Goal: Task Accomplishment & Management: Complete application form

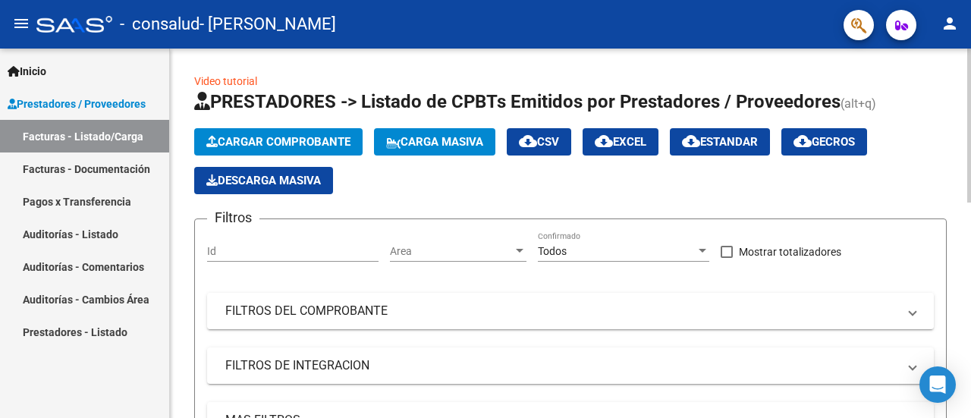
click at [226, 143] on span "Cargar Comprobante" at bounding box center [278, 142] width 144 height 14
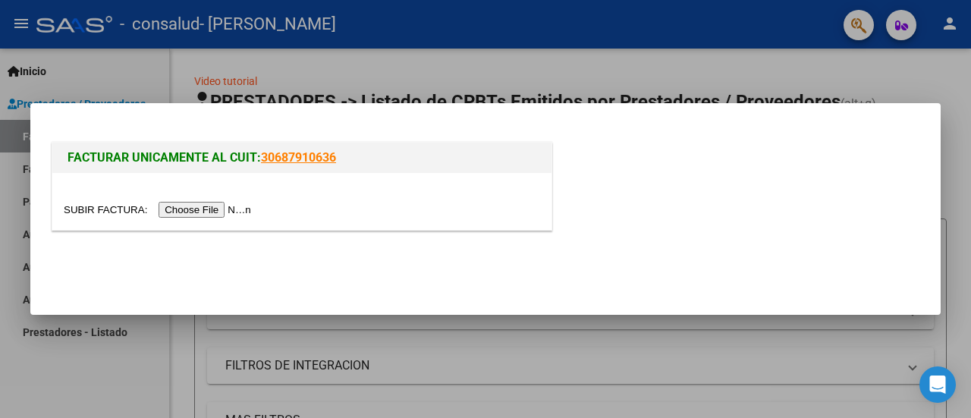
click at [211, 214] on input "file" at bounding box center [160, 210] width 192 height 16
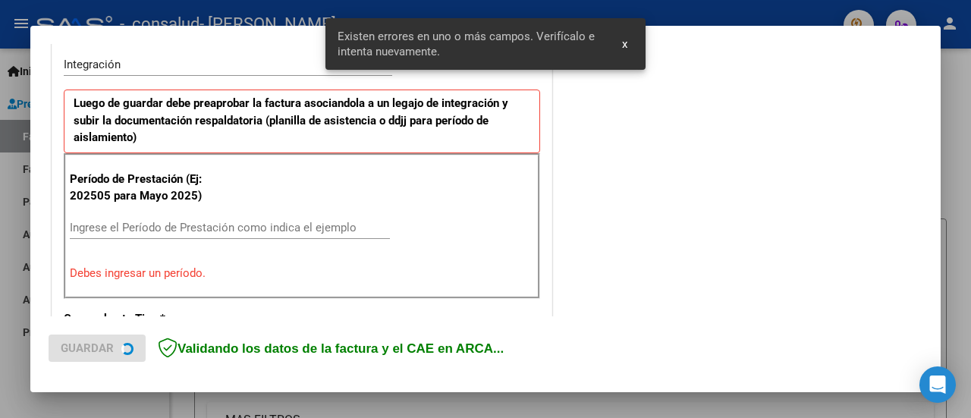
scroll to position [378, 0]
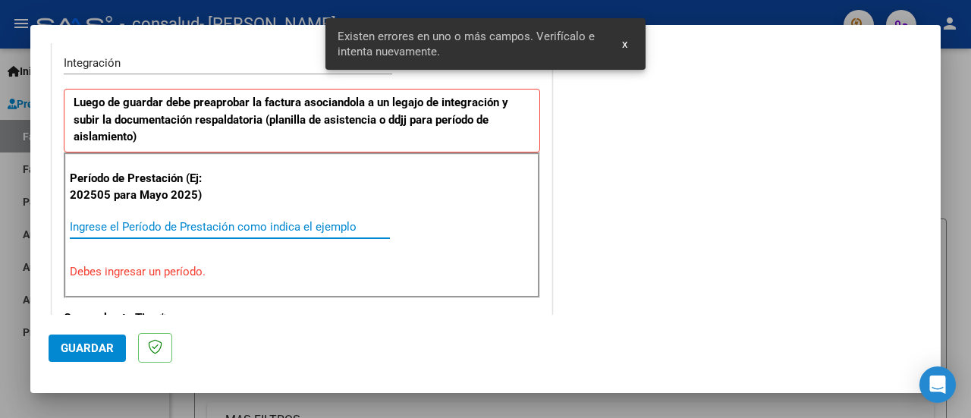
click at [226, 225] on input "Ingrese el Período de Prestación como indica el ejemplo" at bounding box center [230, 227] width 320 height 14
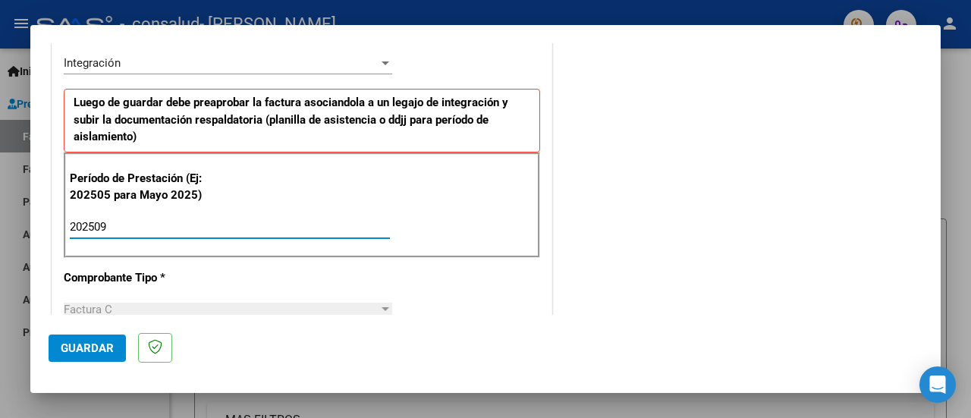
type input "202509"
click at [580, 222] on div "COMENTARIOS Comentarios del Prestador / Gerenciador:" at bounding box center [738, 359] width 367 height 1353
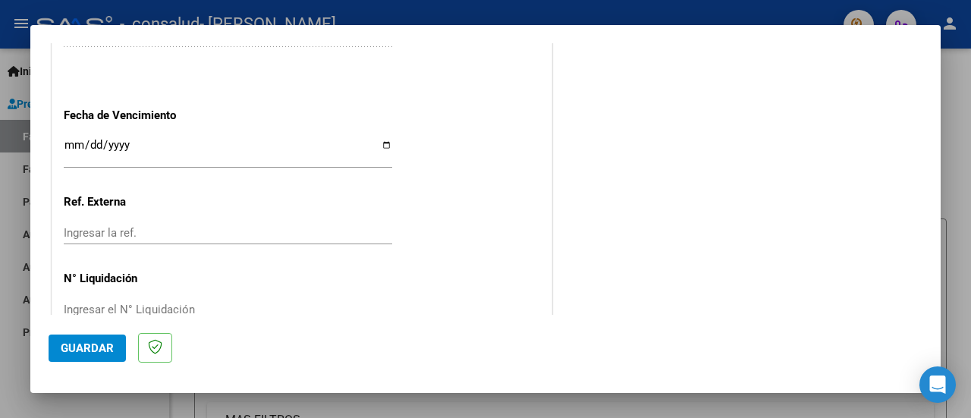
scroll to position [1094, 0]
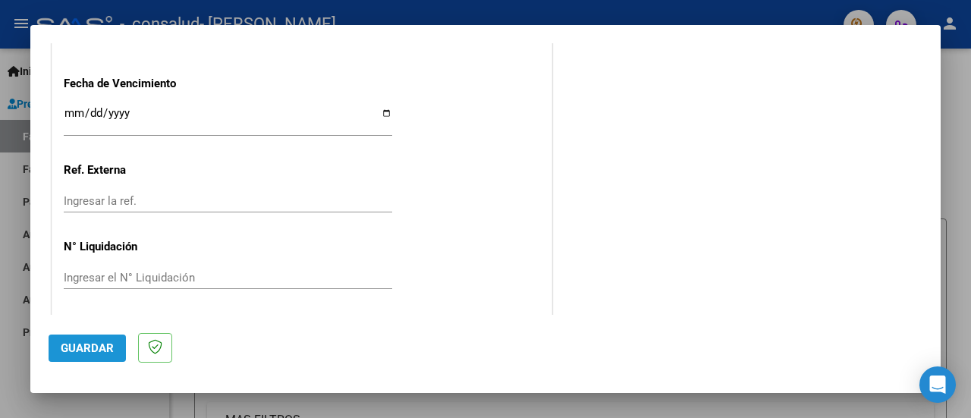
click at [98, 355] on button "Guardar" at bounding box center [87, 348] width 77 height 27
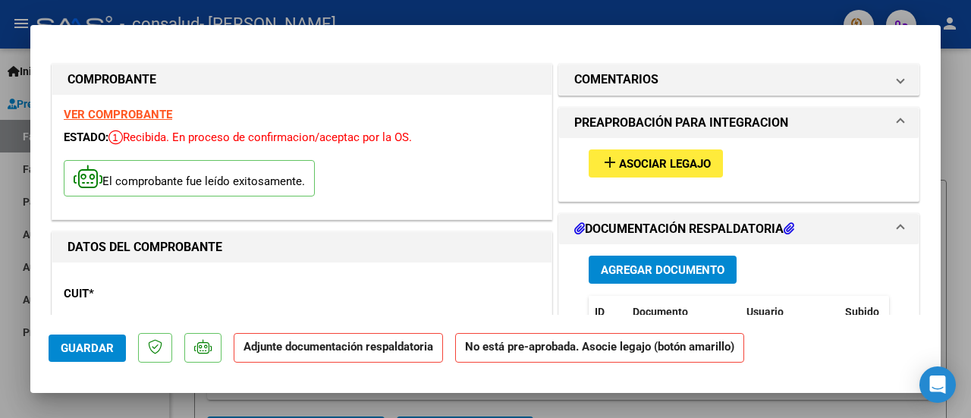
click at [669, 174] on button "add Asociar Legajo" at bounding box center [656, 163] width 134 height 28
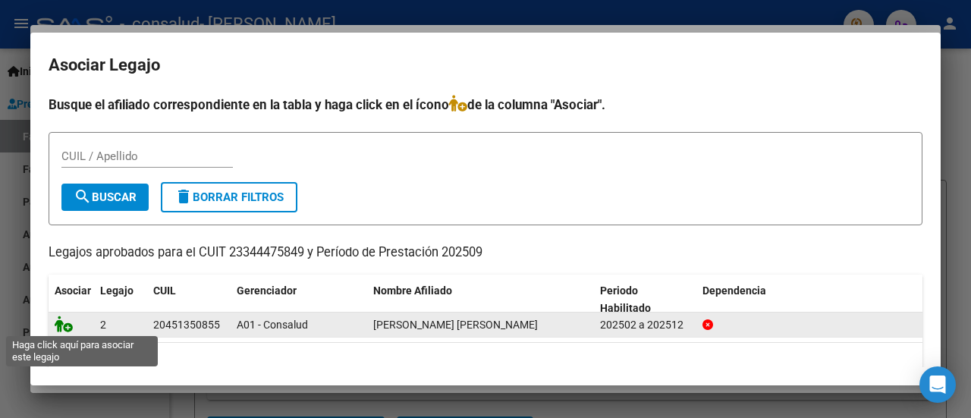
click at [70, 327] on icon at bounding box center [64, 324] width 18 height 17
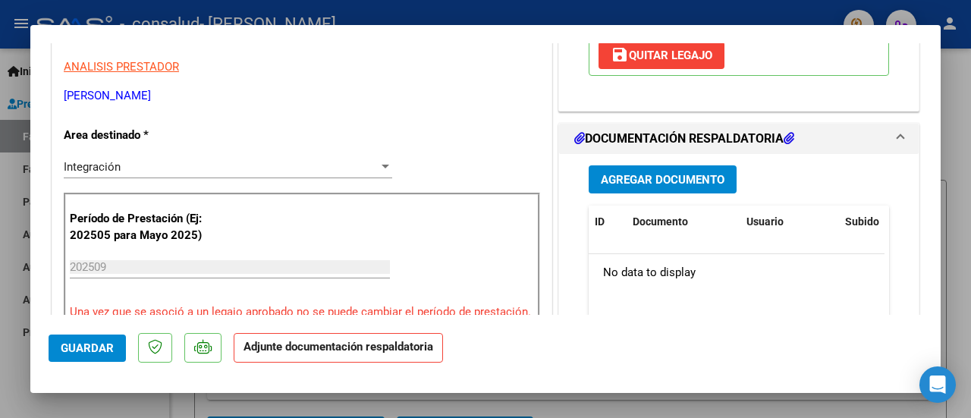
scroll to position [379, 0]
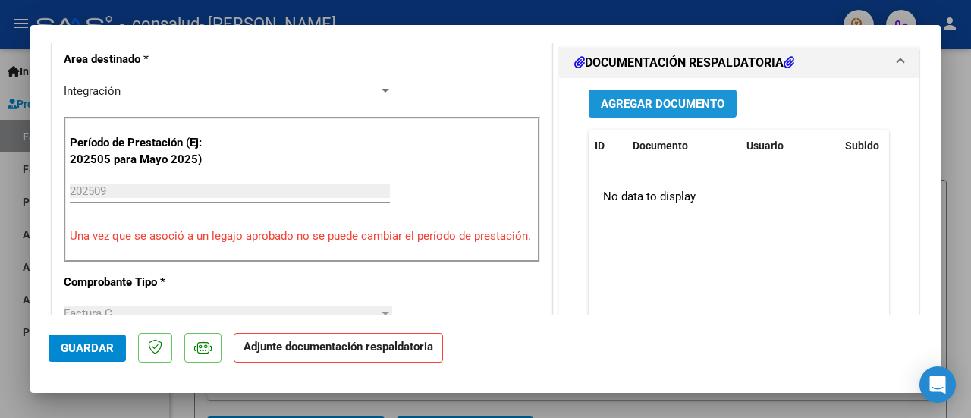
click at [631, 107] on span "Agregar Documento" at bounding box center [663, 104] width 124 height 14
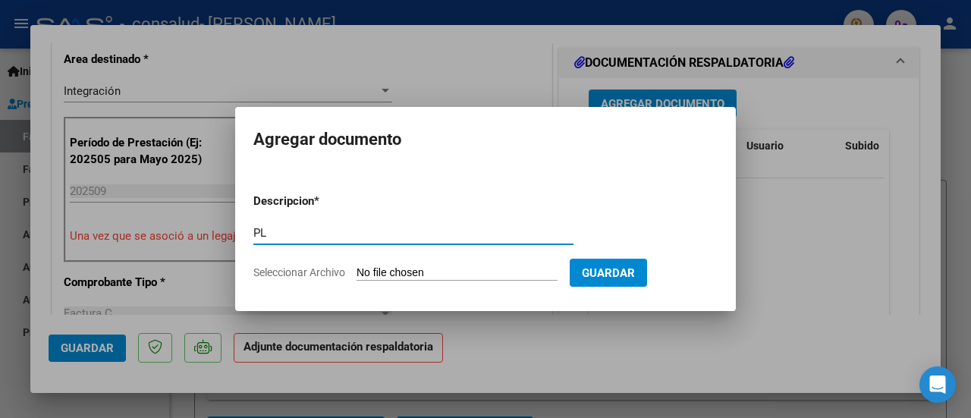
type input "P"
type input "l"
click at [349, 237] on input "Planilla Asistencia Psicología [PERSON_NAME]" at bounding box center [413, 233] width 320 height 14
drag, startPoint x: 448, startPoint y: 234, endPoint x: 398, endPoint y: 234, distance: 50.1
click at [398, 234] on input "Planilla Asistencia 09/2025 Psicología [PERSON_NAME]" at bounding box center [413, 233] width 320 height 14
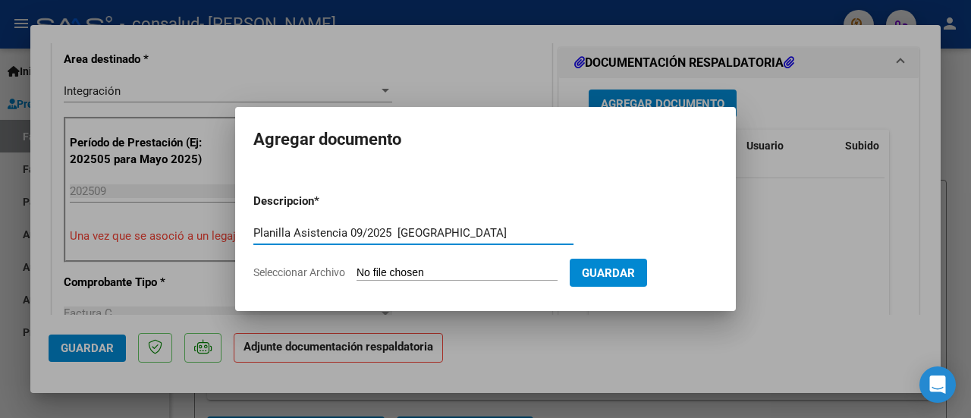
click at [347, 232] on input "Planilla Asistencia 09/2025 [GEOGRAPHIC_DATA]" at bounding box center [413, 233] width 320 height 14
click at [488, 230] on input "Planilla Asistencia Psicología 09/2025 [PERSON_NAME]" at bounding box center [413, 233] width 320 height 14
click at [536, 236] on input "Planilla Asistencia Psicología 09/2025 [PERSON_NAME]" at bounding box center [413, 233] width 320 height 14
type input "Planilla Asistencia Psicología 09/2025 [PERSON_NAME]"
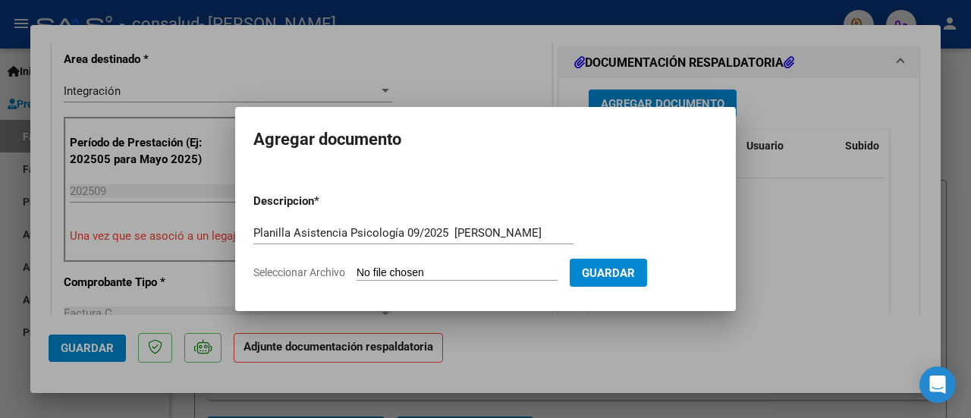
click at [539, 278] on input "Seleccionar Archivo" at bounding box center [457, 273] width 201 height 14
type input "C:\fakepath\P Asistencia [PERSON_NAME] [DATE].pdf"
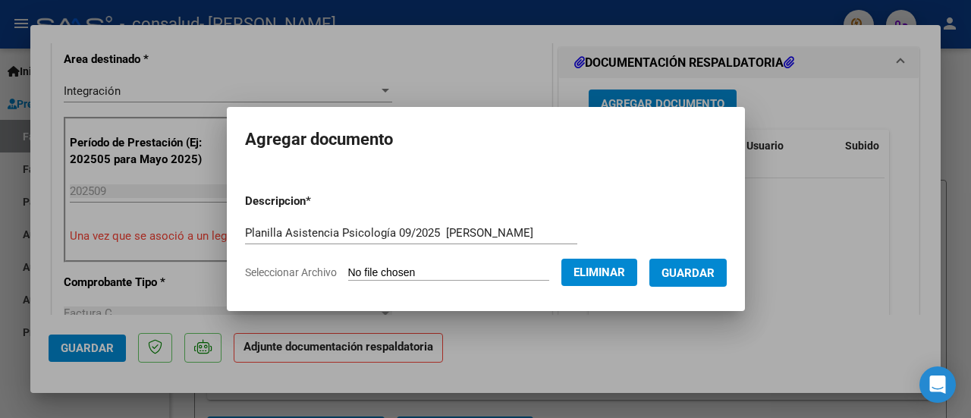
click at [674, 269] on button "Guardar" at bounding box center [687, 273] width 77 height 28
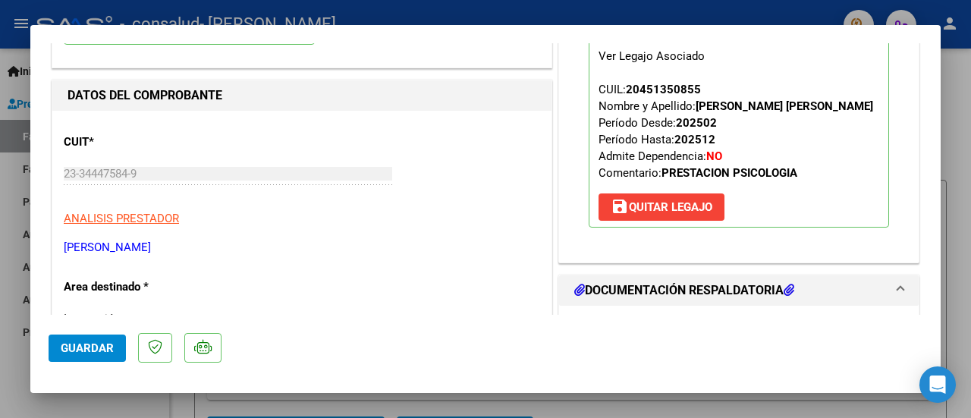
scroll to position [0, 0]
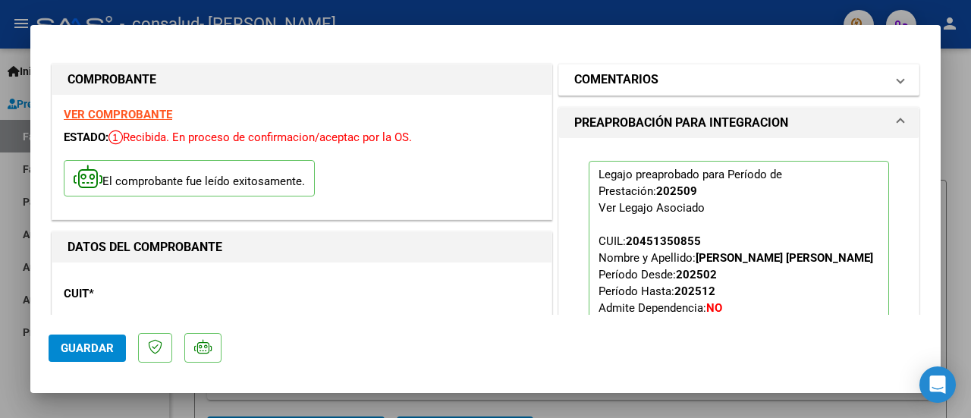
click at [592, 90] on mat-expansion-panel-header "COMENTARIOS" at bounding box center [739, 79] width 360 height 30
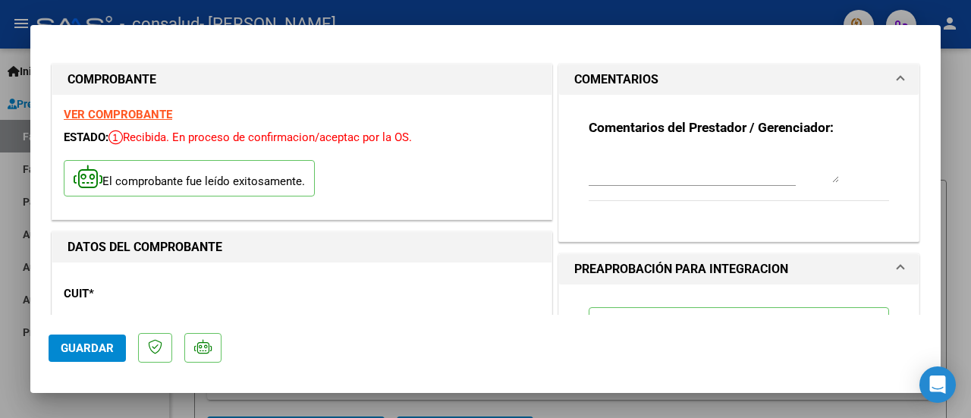
click at [592, 90] on mat-expansion-panel-header "COMENTARIOS" at bounding box center [739, 79] width 360 height 30
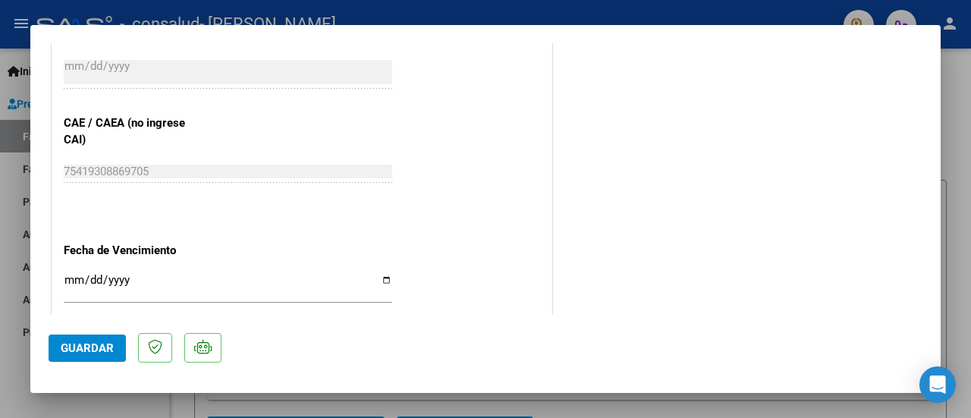
scroll to position [1100, 0]
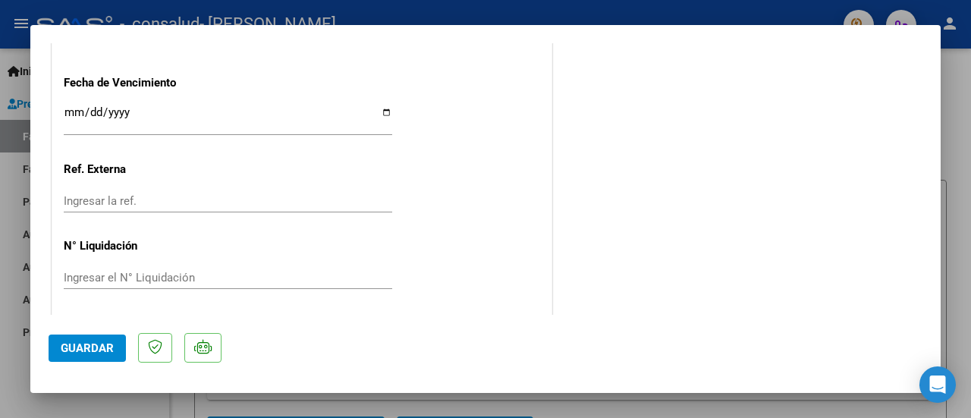
click at [97, 335] on button "Guardar" at bounding box center [87, 348] width 77 height 27
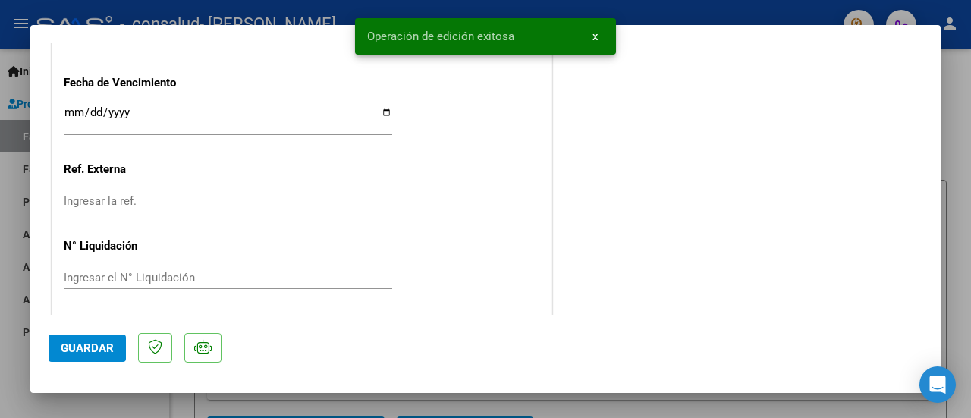
click at [590, 399] on div at bounding box center [485, 209] width 971 height 418
type input "$ 0,00"
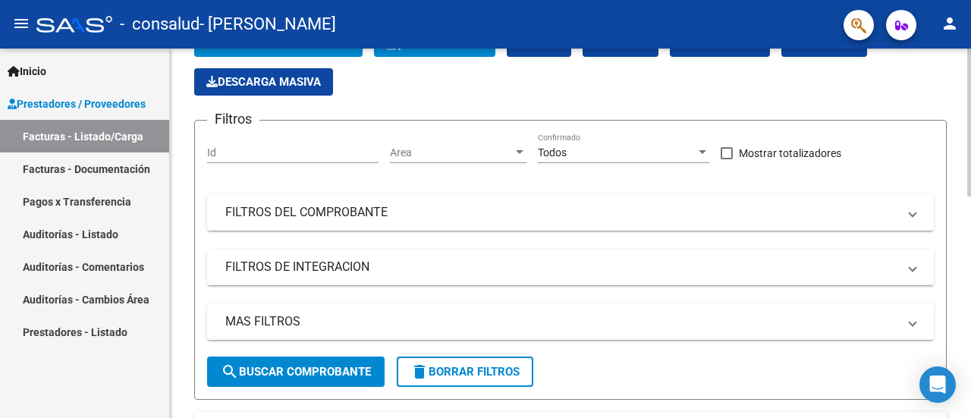
scroll to position [0, 0]
